Goal: Check status: Check status

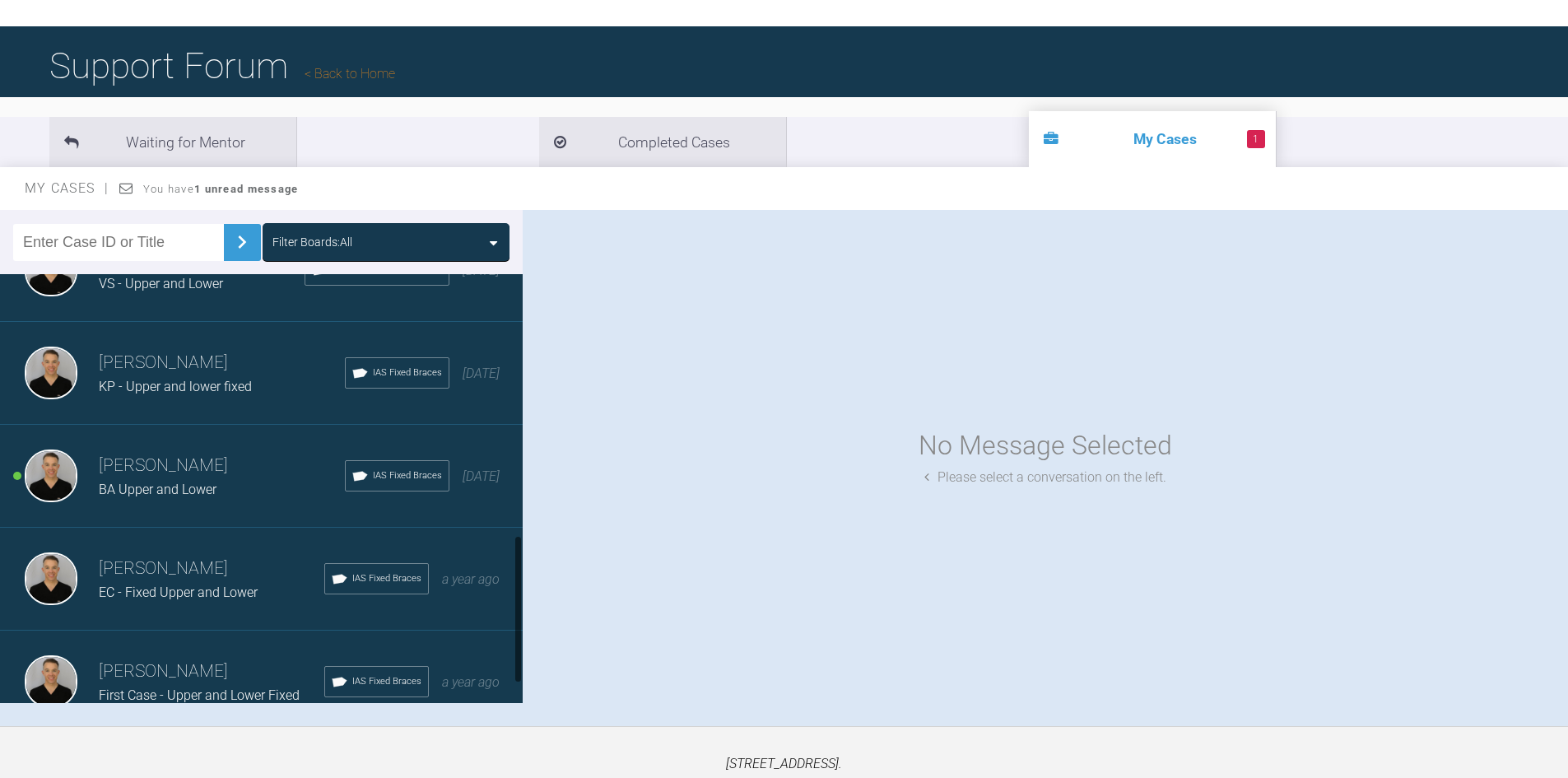
scroll to position [806, 0]
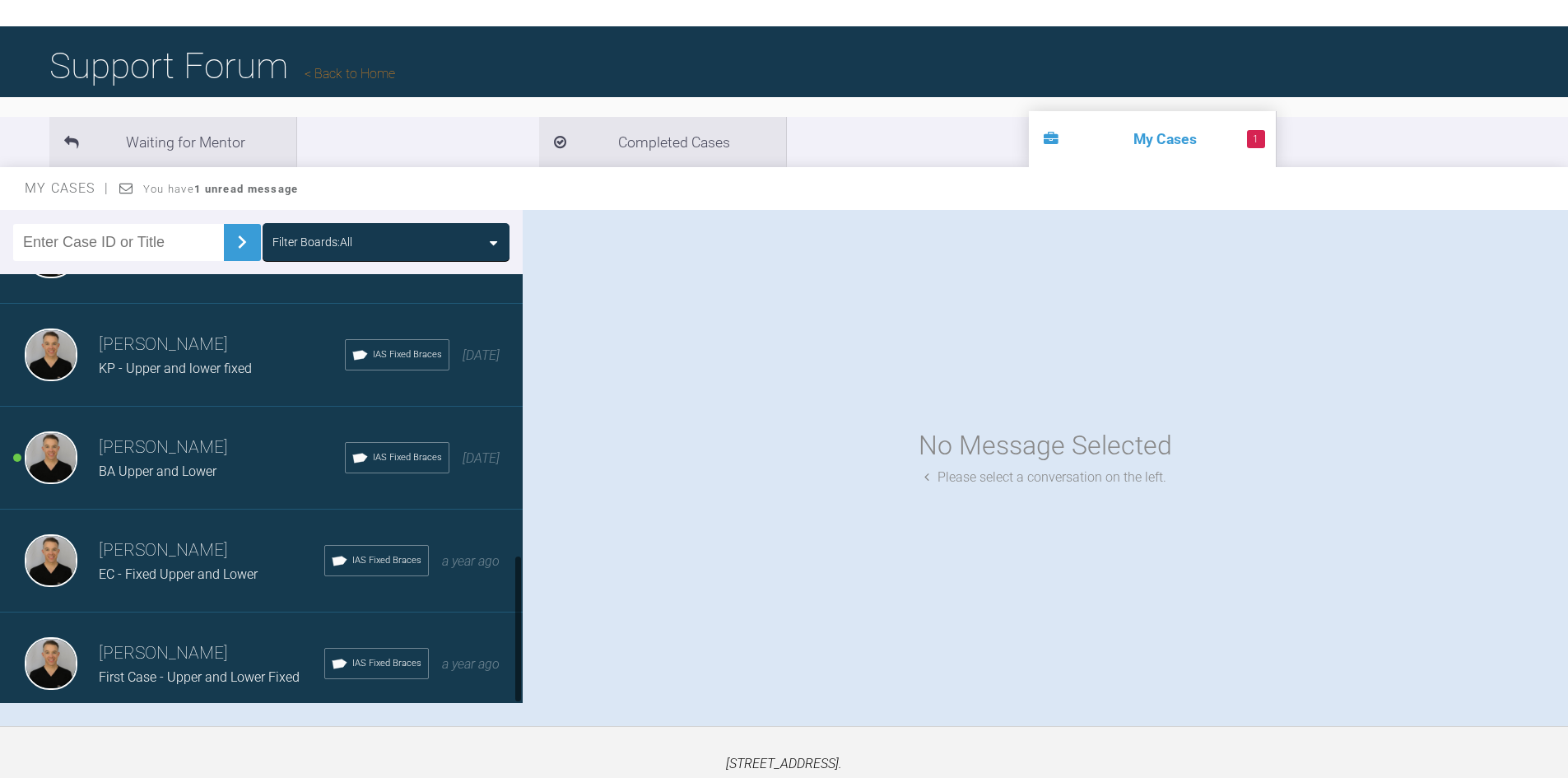
click at [212, 438] on h3 "[PERSON_NAME]" at bounding box center [221, 448] width 246 height 28
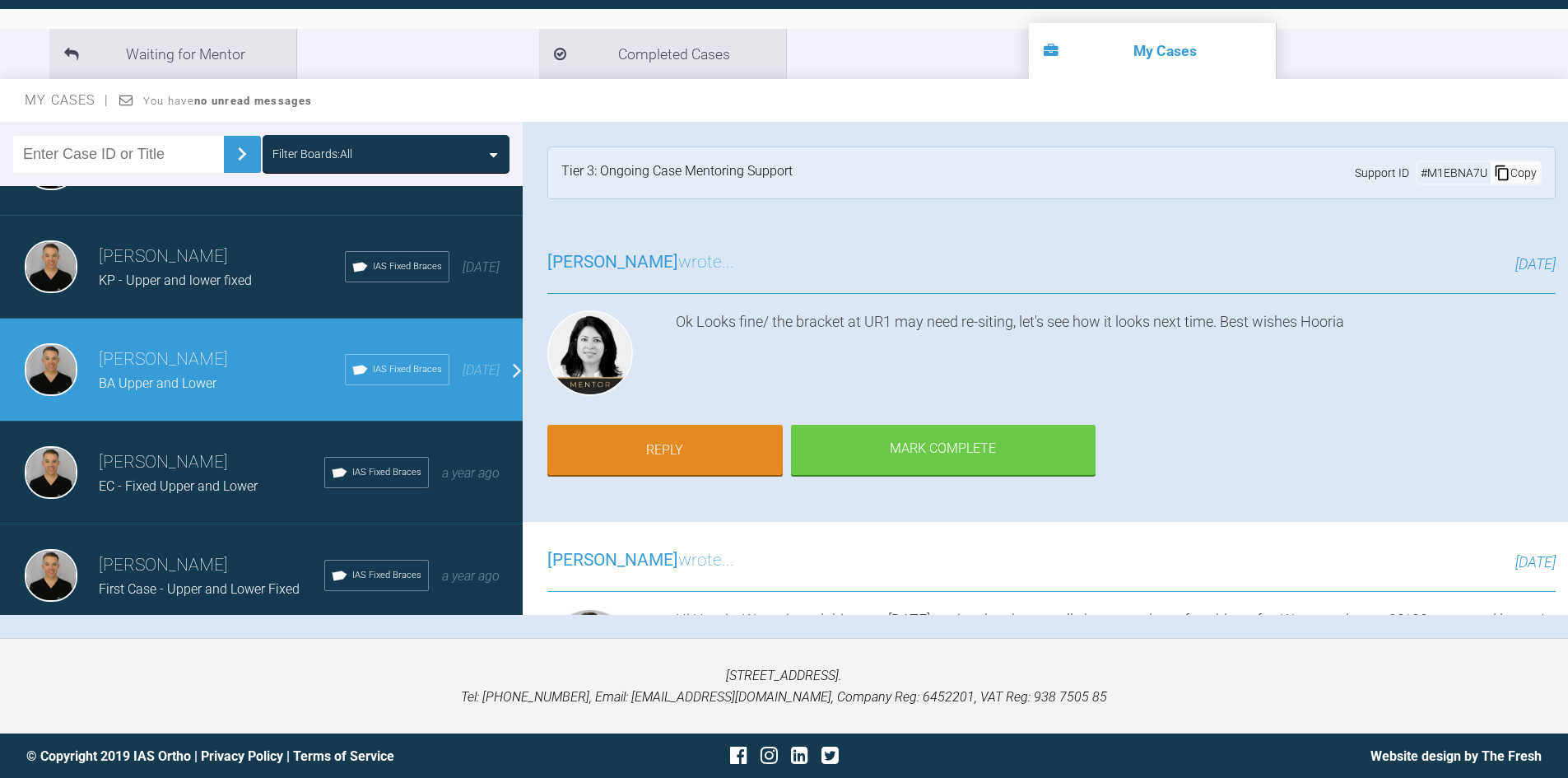
scroll to position [171, 0]
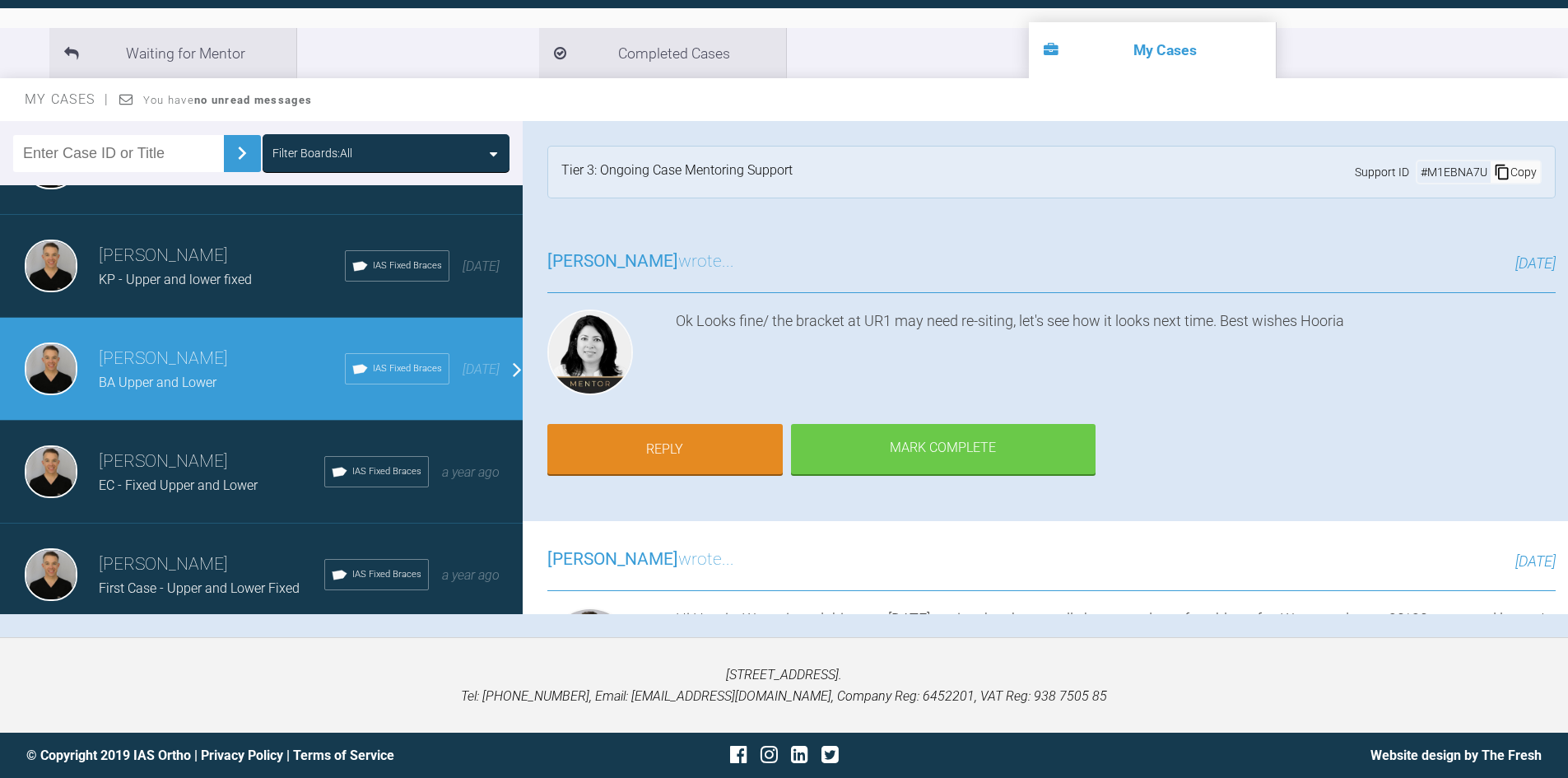
click at [220, 551] on h3 "[PERSON_NAME]" at bounding box center [211, 565] width 226 height 28
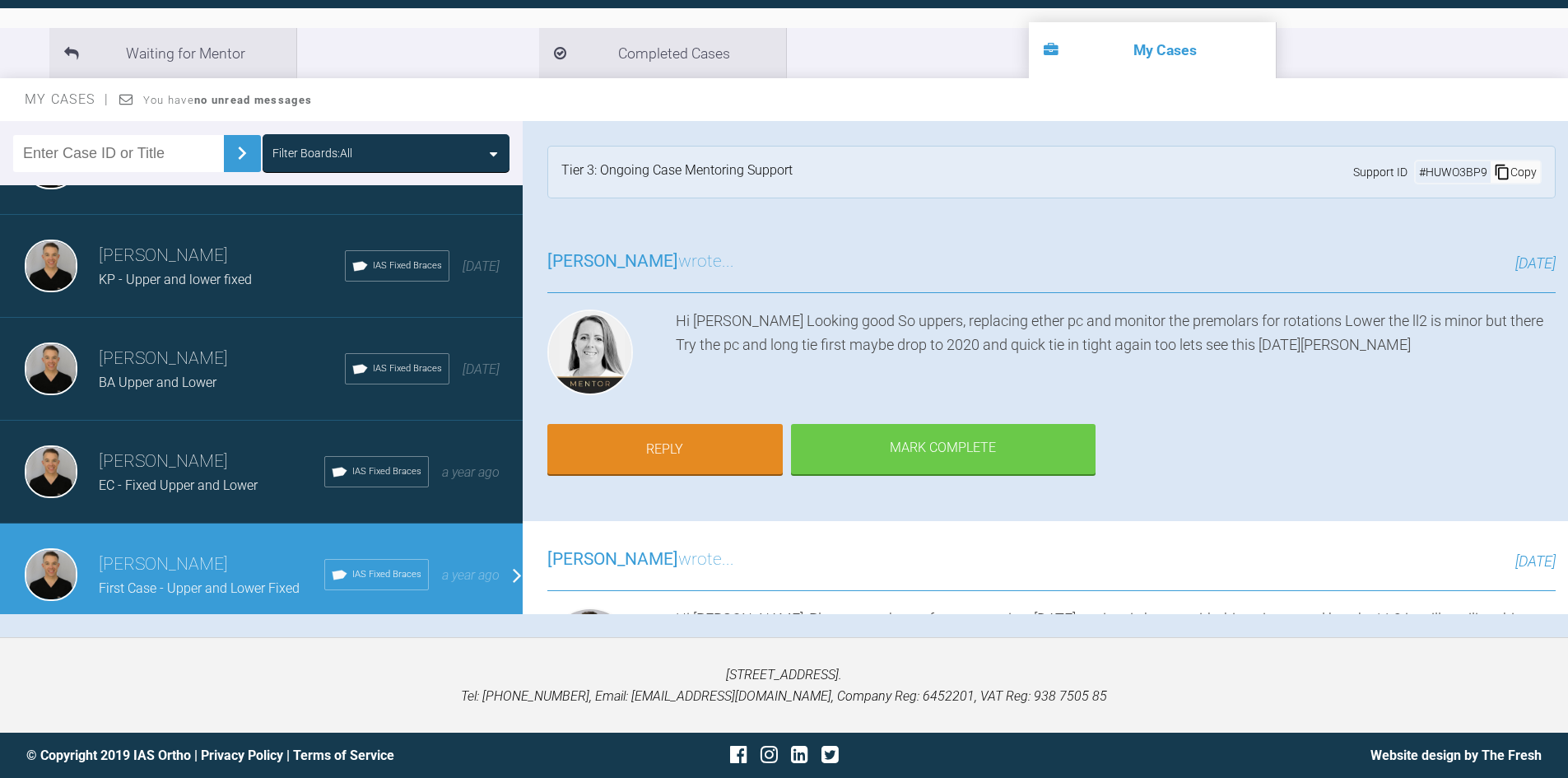
click at [205, 498] on div "[PERSON_NAME] EC - Fixed Upper and Lower IAS Fixed Braces a year ago" at bounding box center [268, 472] width 535 height 103
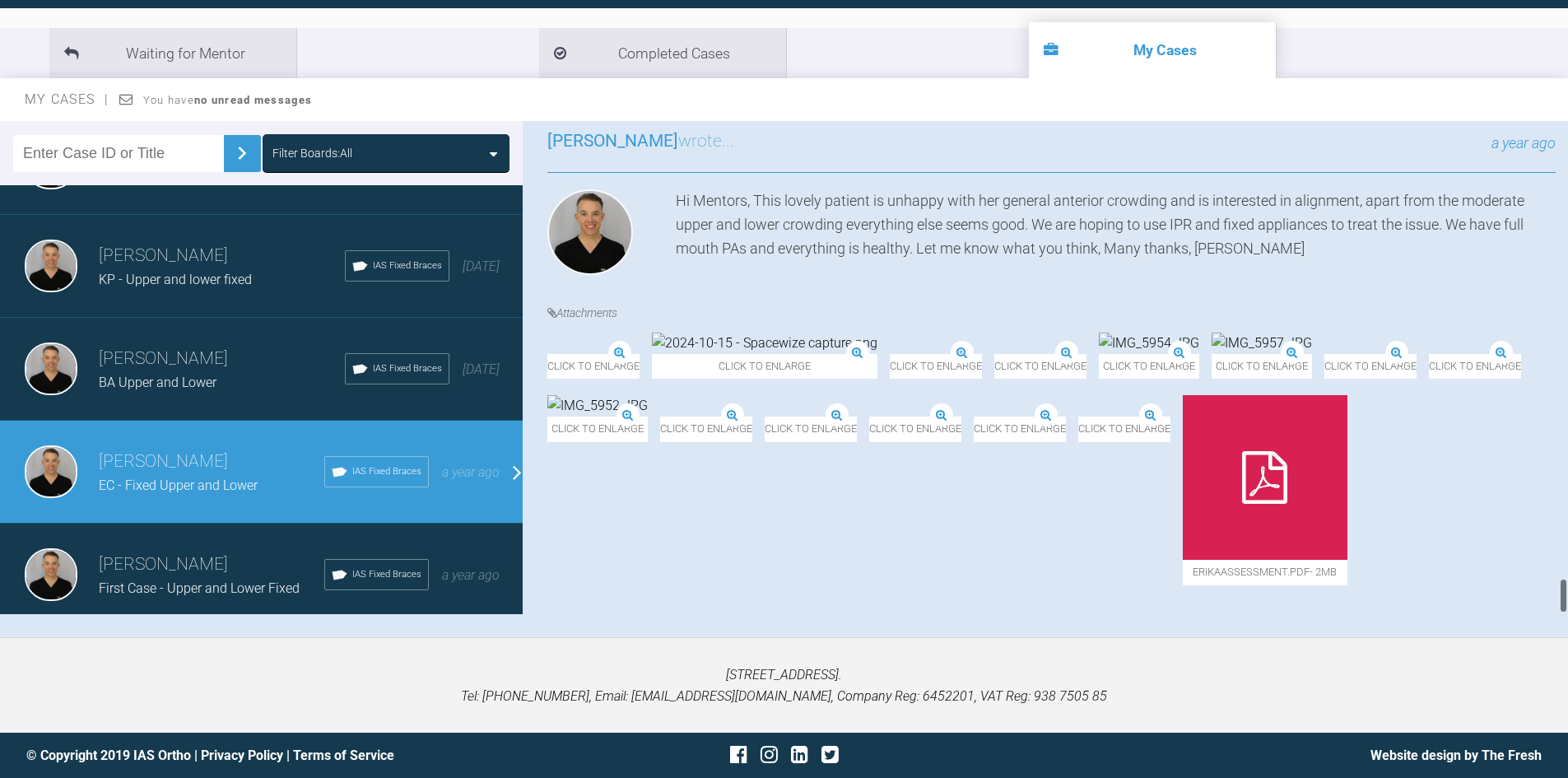
scroll to position [6321, 0]
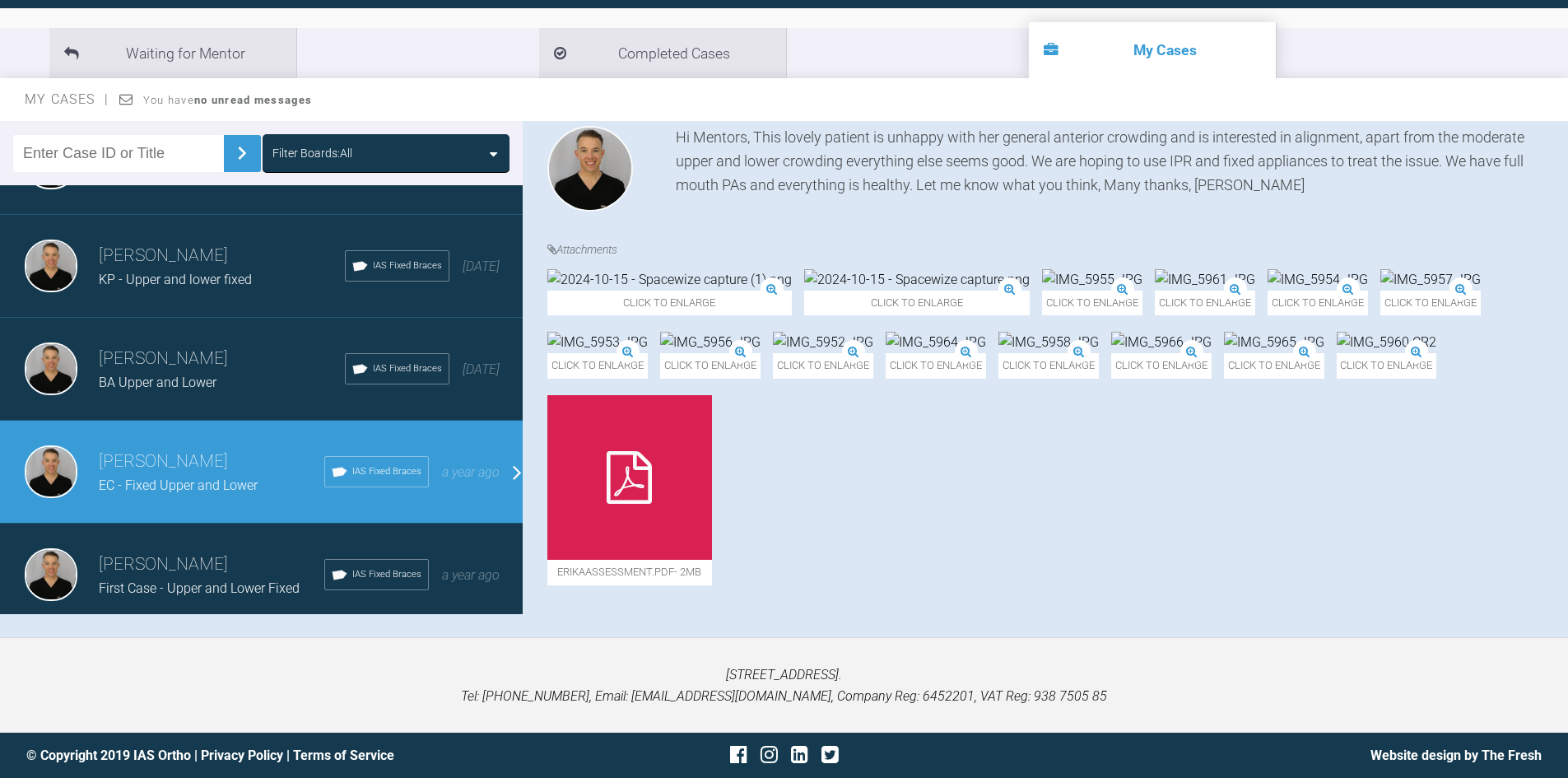
click at [648, 332] on img at bounding box center [597, 343] width 100 height 21
